Goal: Task Accomplishment & Management: Manage account settings

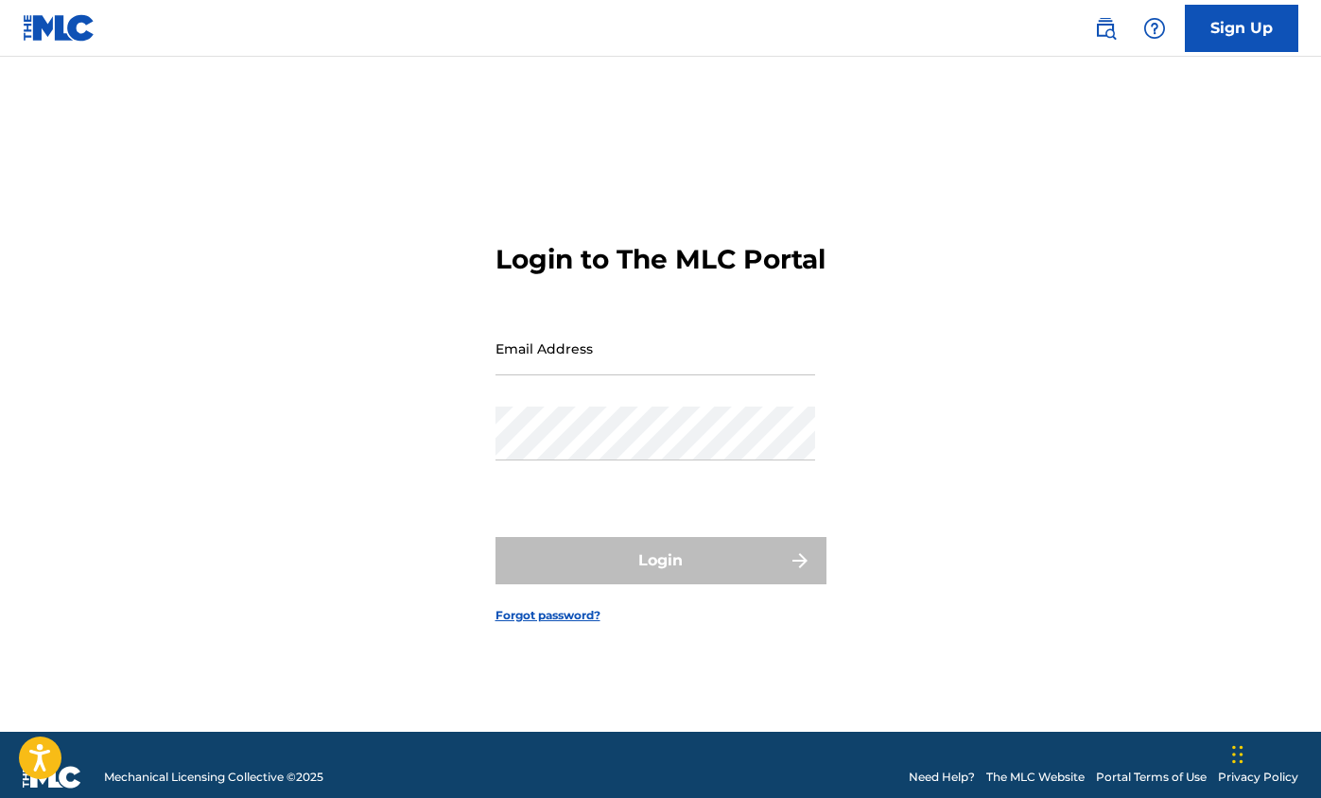
click at [521, 365] on input "Email Address" at bounding box center [655, 348] width 320 height 54
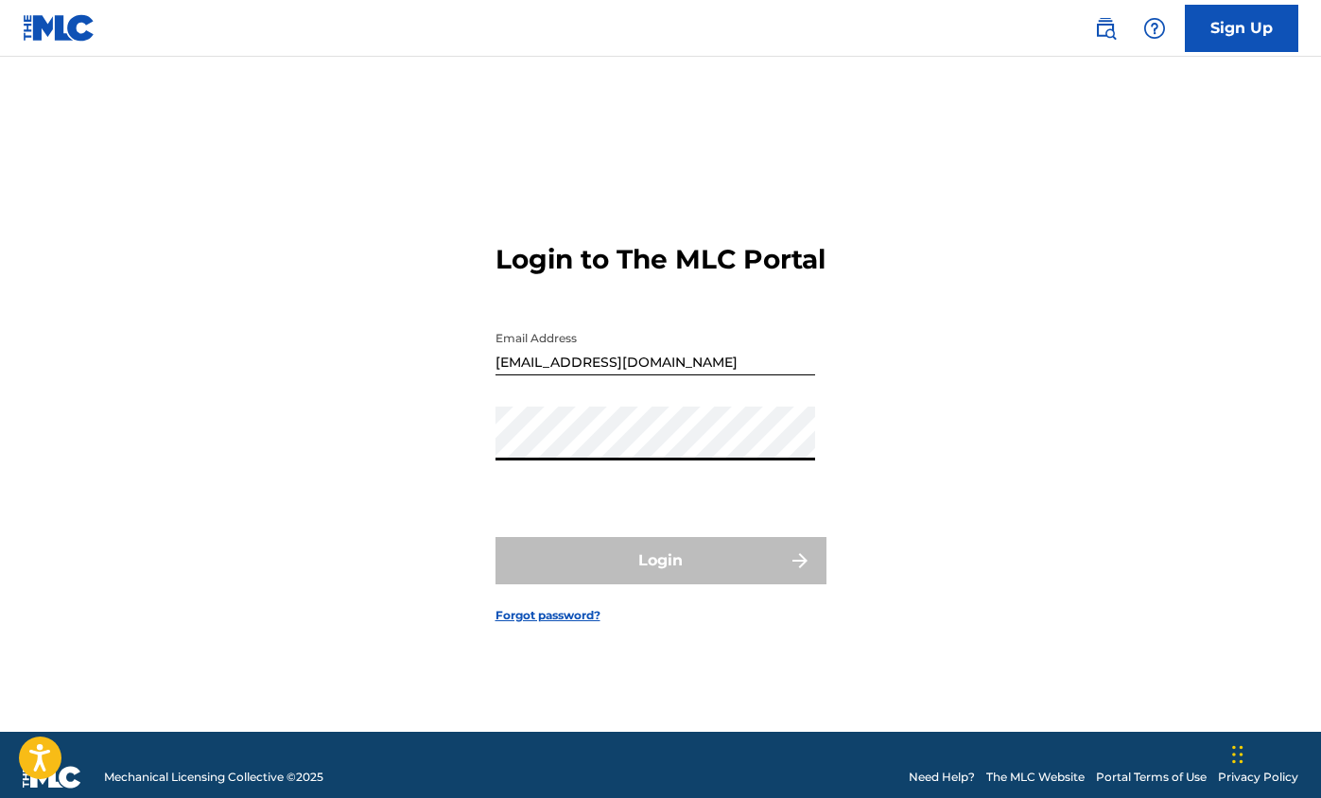
type input "[PERSON_NAME][EMAIL_ADDRESS][DOMAIN_NAME]"
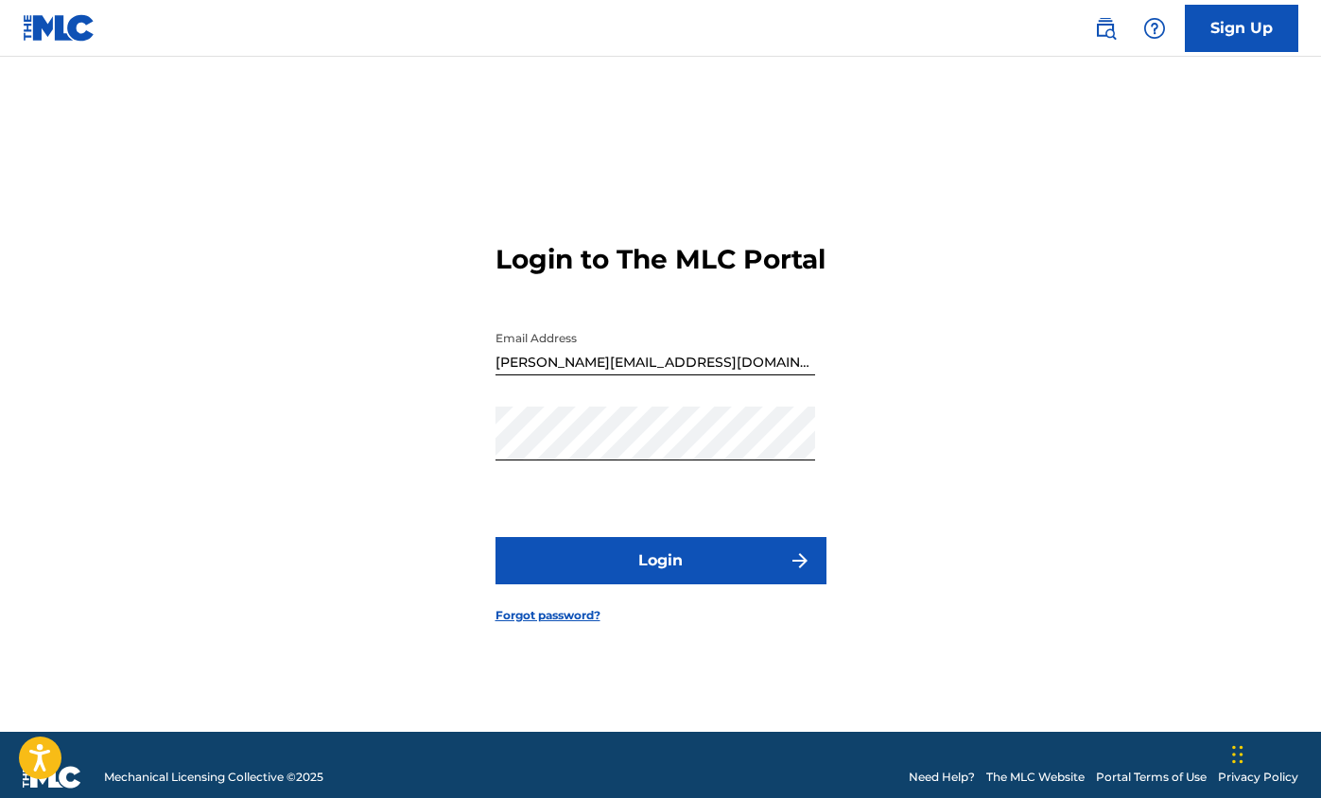
click at [667, 584] on button "Login" at bounding box center [660, 560] width 331 height 47
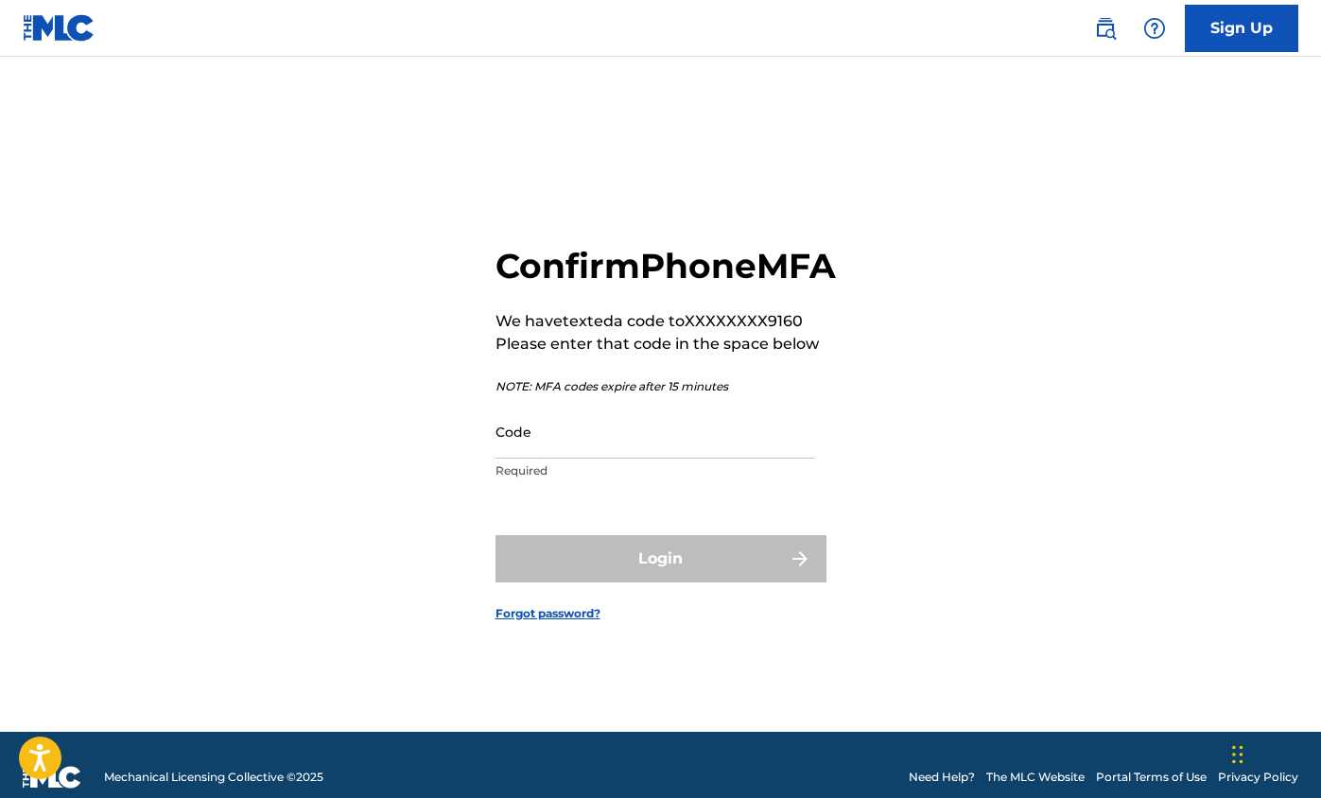
click at [600, 459] on input "Code" at bounding box center [655, 432] width 320 height 54
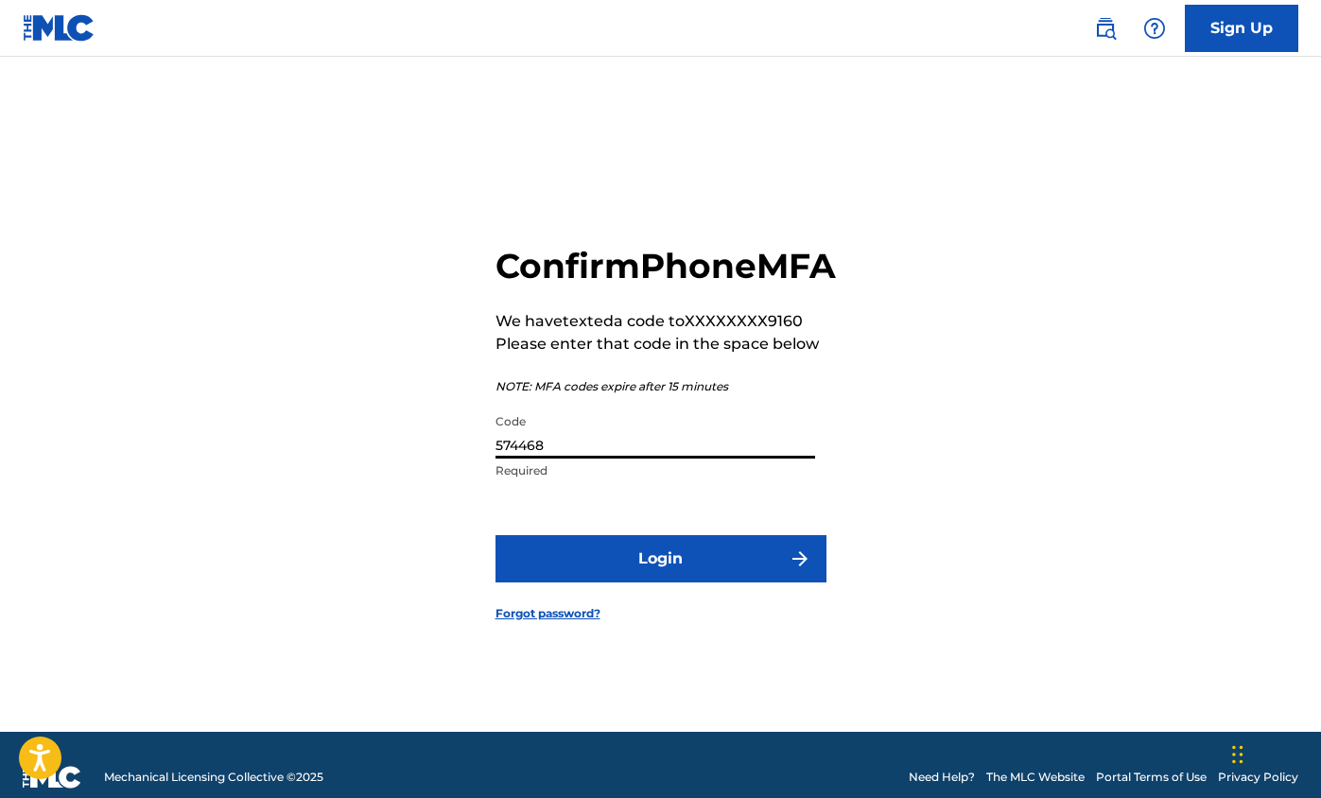
type input "574468"
click at [636, 582] on button "Login" at bounding box center [660, 558] width 331 height 47
